Goal: Information Seeking & Learning: Learn about a topic

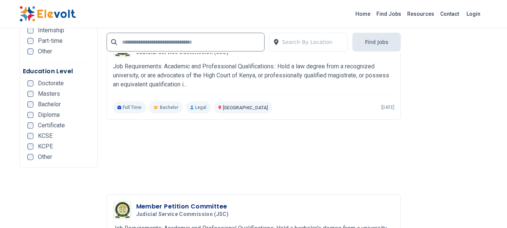
scroll to position [1688, 0]
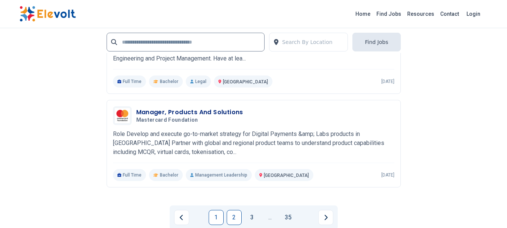
click at [235, 217] on link "2" at bounding box center [234, 217] width 15 height 15
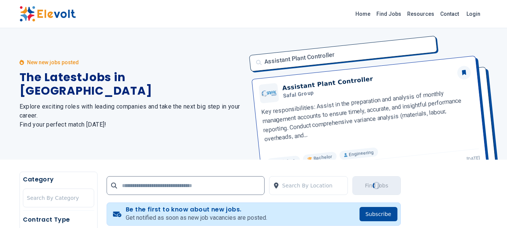
scroll to position [188, 0]
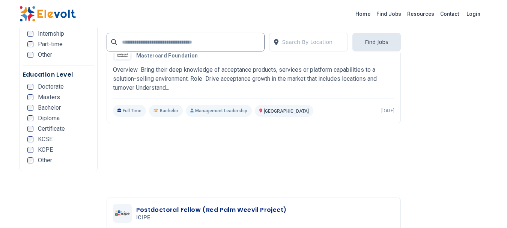
scroll to position [1688, 0]
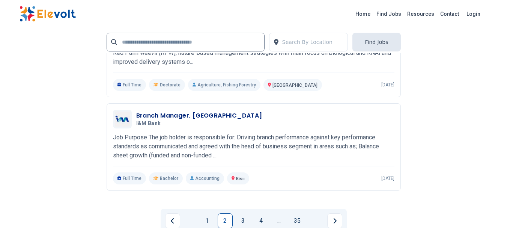
click at [248, 220] on link "3" at bounding box center [243, 220] width 15 height 15
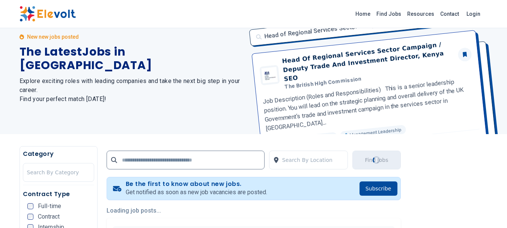
scroll to position [0, 0]
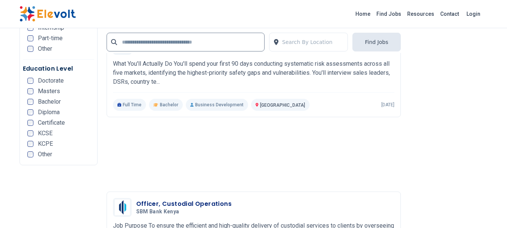
scroll to position [1688, 0]
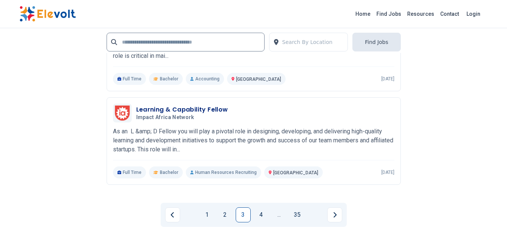
drag, startPoint x: 261, startPoint y: 212, endPoint x: 268, endPoint y: 195, distance: 18.2
click at [262, 212] on link "4" at bounding box center [261, 214] width 15 height 15
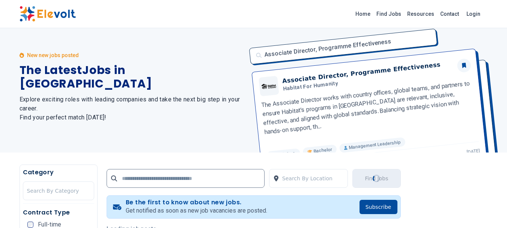
scroll to position [0, 0]
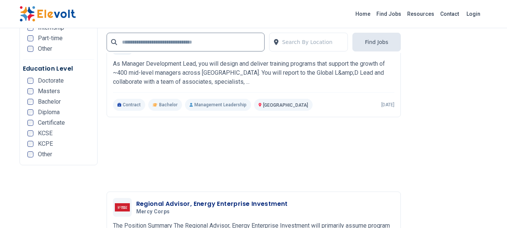
scroll to position [1688, 0]
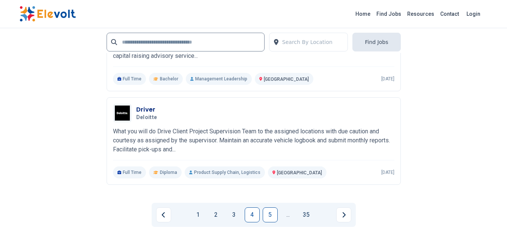
click at [267, 212] on link "5" at bounding box center [270, 214] width 15 height 15
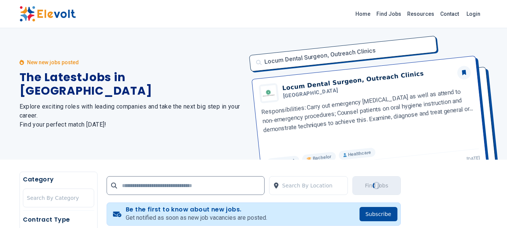
scroll to position [188, 0]
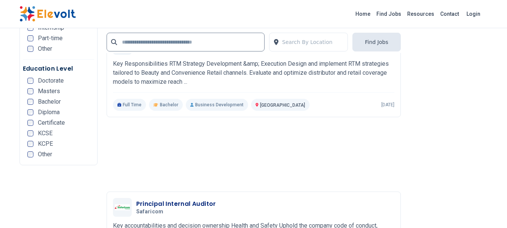
scroll to position [1688, 0]
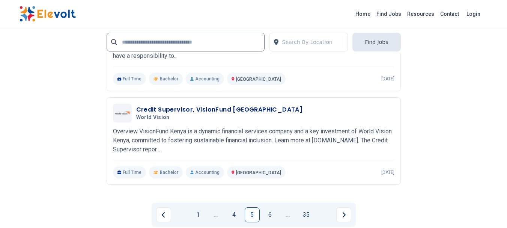
click at [273, 214] on link "6" at bounding box center [270, 214] width 15 height 15
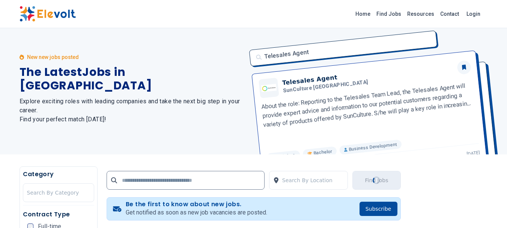
scroll to position [0, 0]
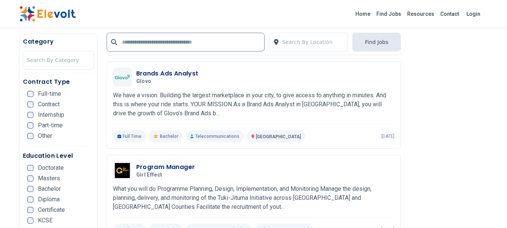
scroll to position [563, 0]
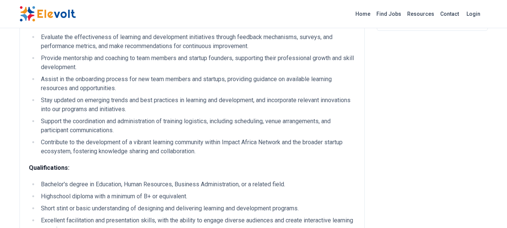
scroll to position [375, 0]
